Goal: Task Accomplishment & Management: Complete application form

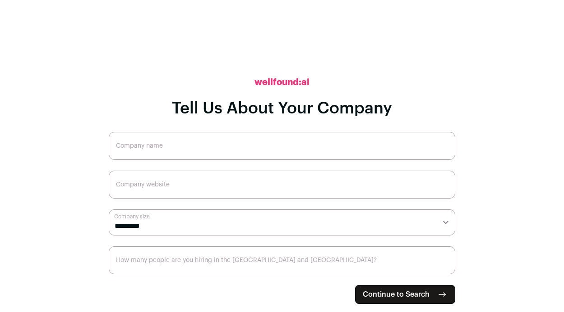
click at [271, 142] on input "Company name" at bounding box center [282, 146] width 346 height 28
click at [261, 148] on input "Company name" at bounding box center [282, 146] width 346 height 28
click at [170, 187] on input "Company website" at bounding box center [282, 185] width 346 height 28
click at [148, 218] on select "**********" at bounding box center [282, 223] width 346 height 26
